Goal: Transaction & Acquisition: Purchase product/service

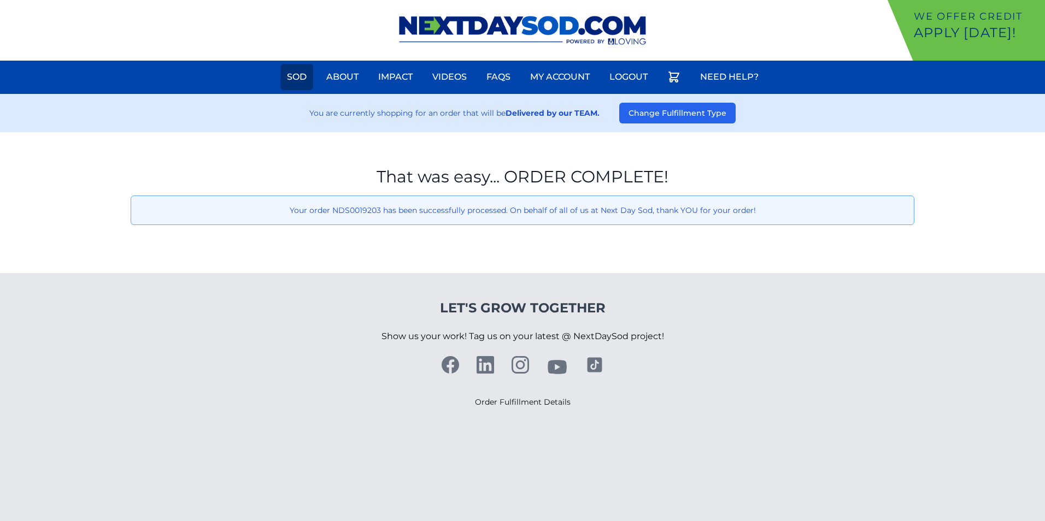
drag, startPoint x: 0, startPoint y: 0, endPoint x: 290, endPoint y: 72, distance: 299.0
click at [290, 72] on link "Sod" at bounding box center [296, 77] width 33 height 26
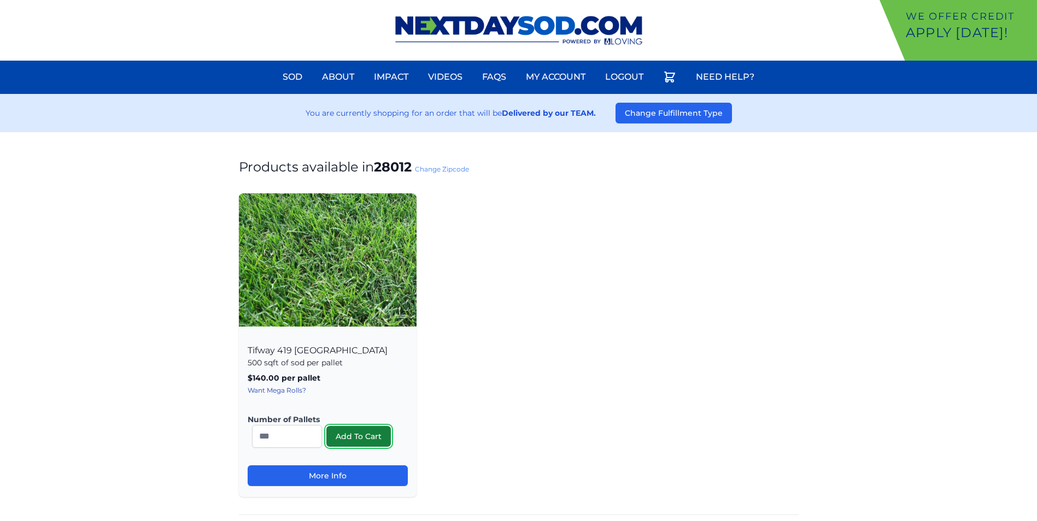
click at [358, 441] on button "Add To Cart" at bounding box center [358, 436] width 64 height 21
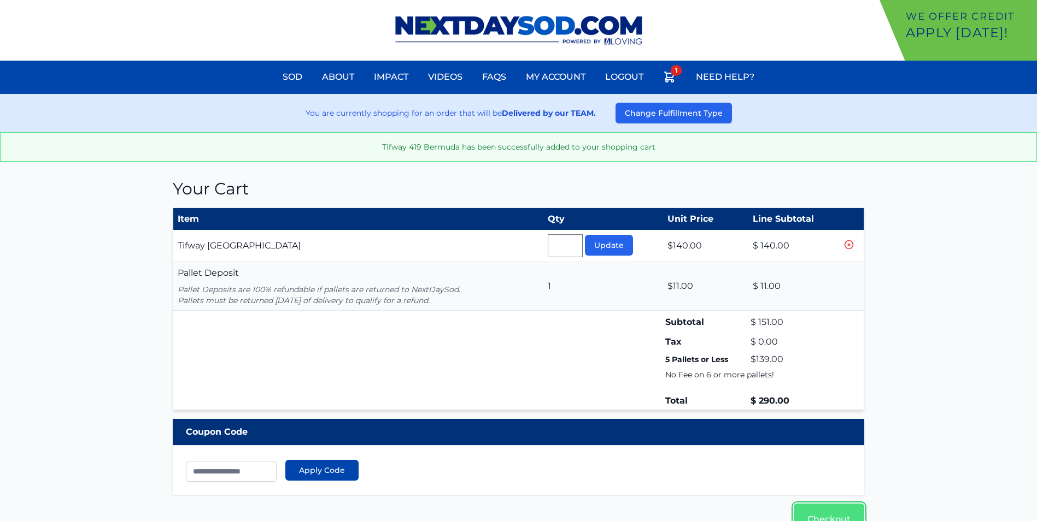
click at [827, 516] on link "Checkout" at bounding box center [829, 520] width 71 height 32
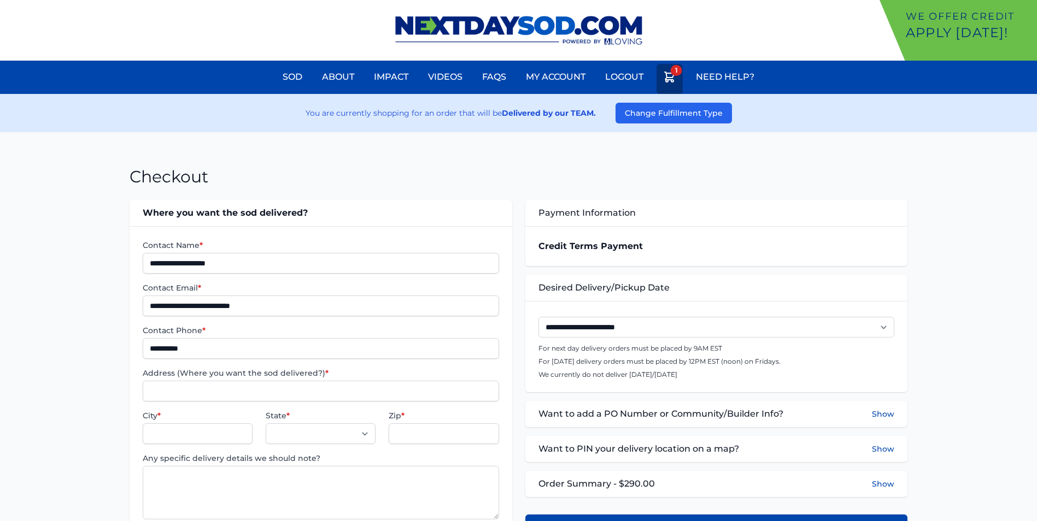
click at [670, 78] on icon at bounding box center [670, 77] width 10 height 10
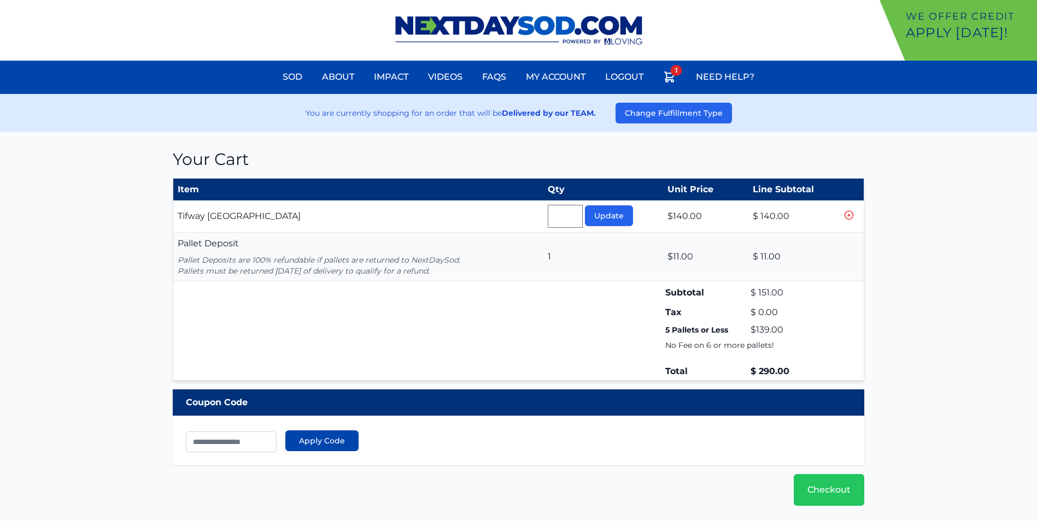
click at [854, 215] on icon at bounding box center [848, 215] width 11 height 11
